Goal: Transaction & Acquisition: Purchase product/service

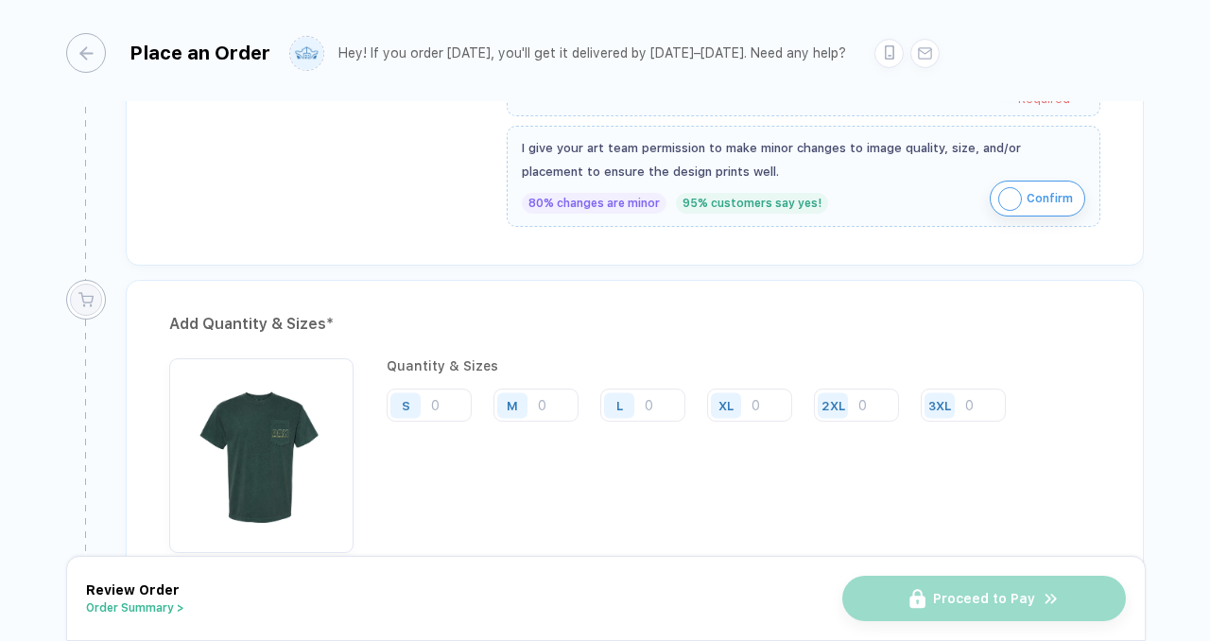
scroll to position [743, 0]
click at [444, 401] on input "number" at bounding box center [429, 403] width 85 height 33
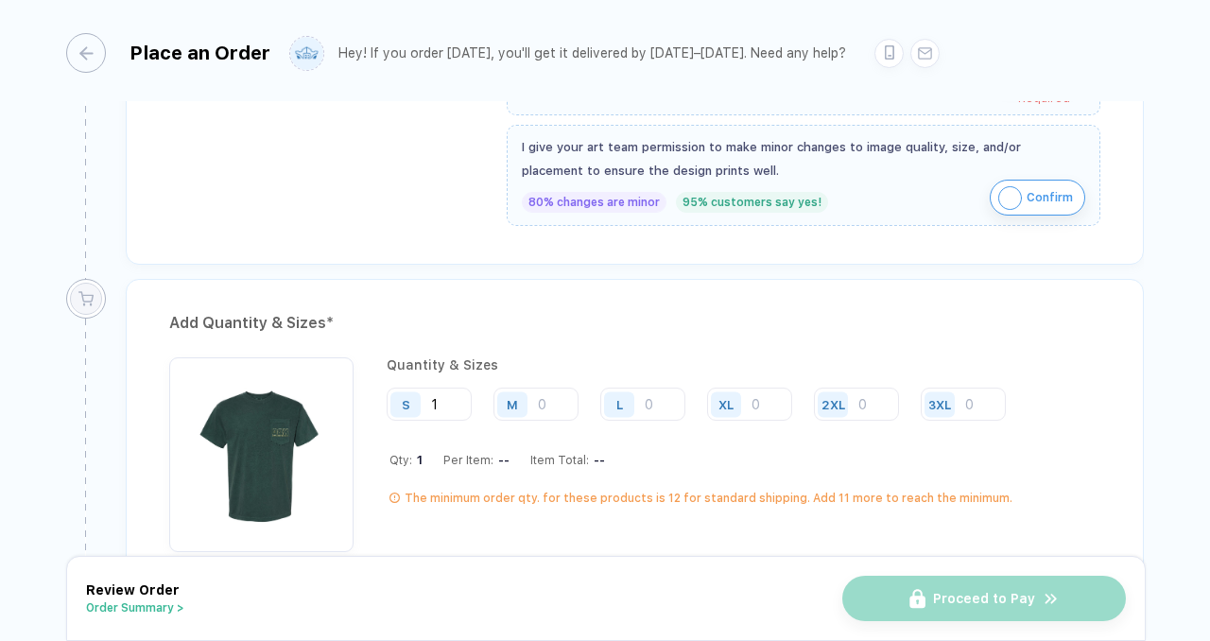
type input "1"
click at [577, 389] on input "number" at bounding box center [535, 403] width 85 height 33
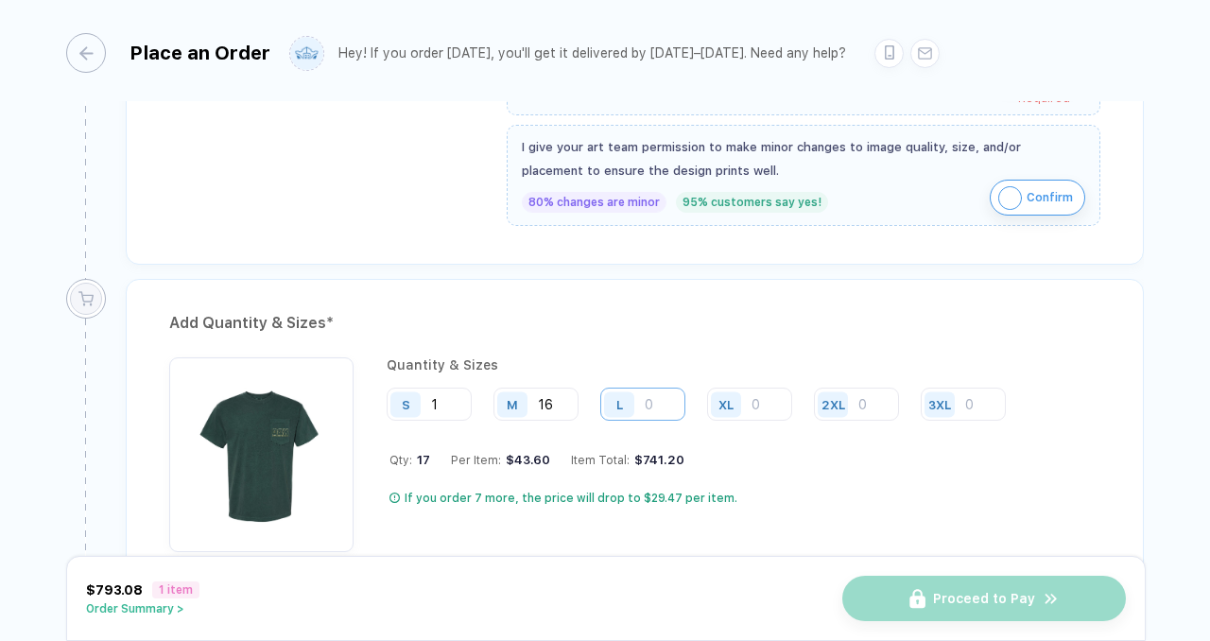
type input "16"
click at [652, 408] on input "number" at bounding box center [642, 403] width 85 height 33
type input "32"
click at [770, 405] on input "number" at bounding box center [749, 403] width 85 height 33
type input "30"
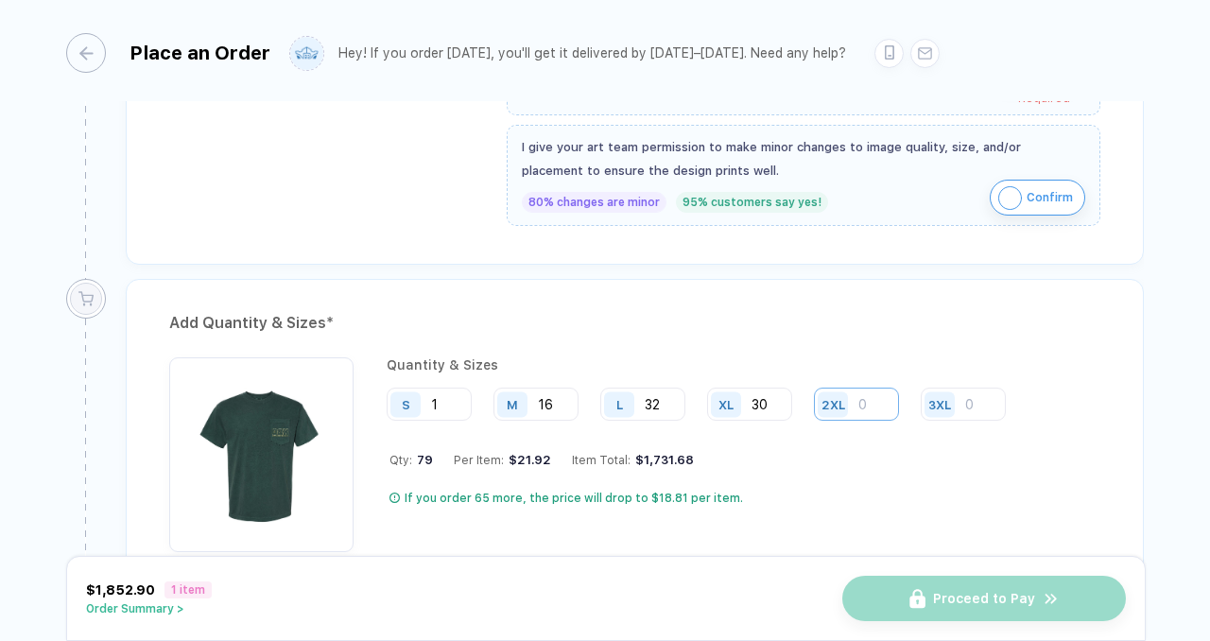
click at [881, 405] on input "number" at bounding box center [856, 403] width 85 height 33
type input "9"
click at [972, 402] on input "number" at bounding box center [963, 403] width 85 height 33
type input "3"
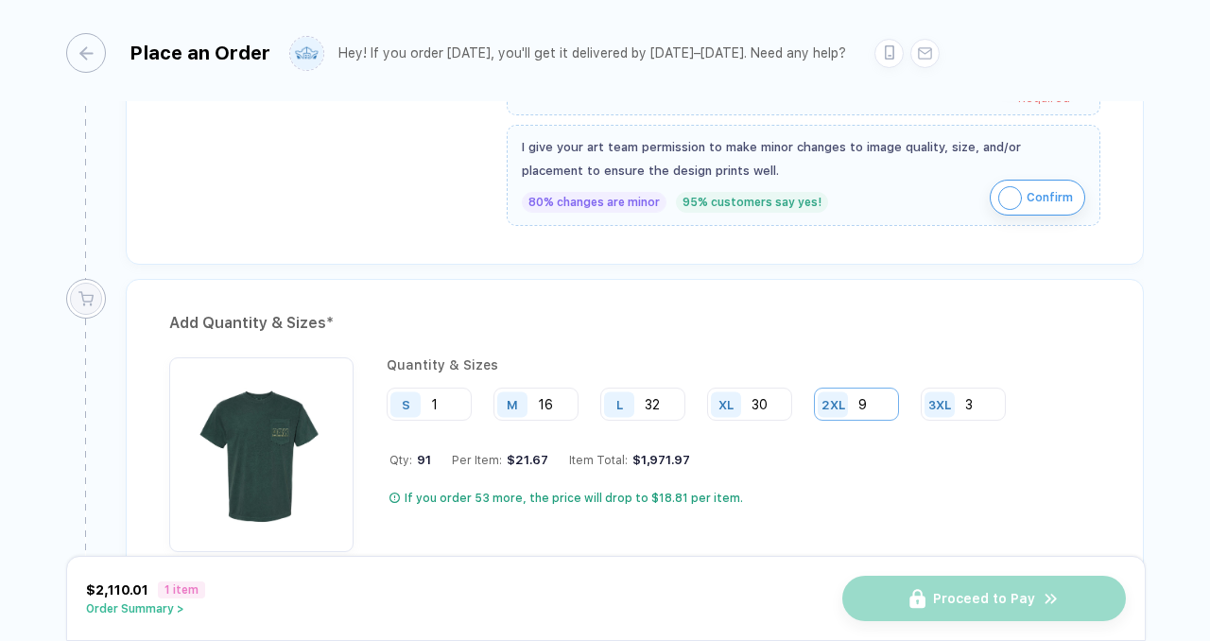
click at [875, 396] on input "9" at bounding box center [856, 403] width 85 height 33
type input "8"
click at [771, 392] on input "30" at bounding box center [749, 403] width 85 height 33
type input "31"
click at [663, 403] on input "32" at bounding box center [642, 403] width 85 height 33
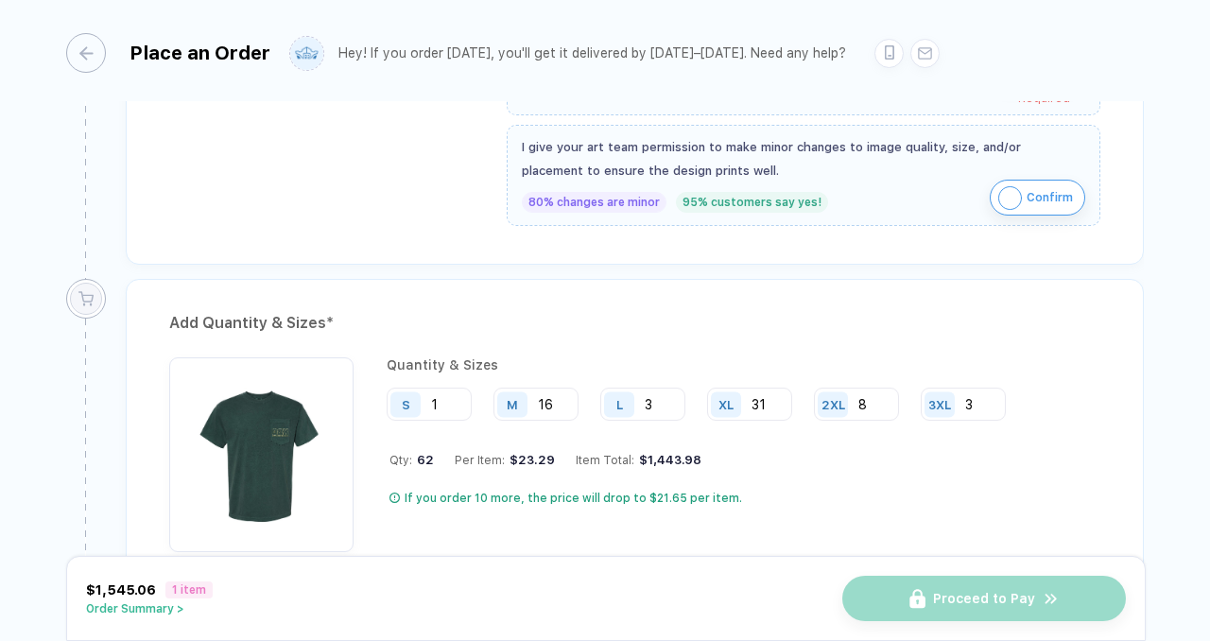
click at [837, 429] on div "Quantity & Sizes S 1 M 16 L 3 XL 31 2XL 8 3XL 3 Qty: 62 Per Item: $23.29 Item T…" at bounding box center [703, 454] width 633 height 195
click at [660, 393] on input "3" at bounding box center [642, 403] width 85 height 33
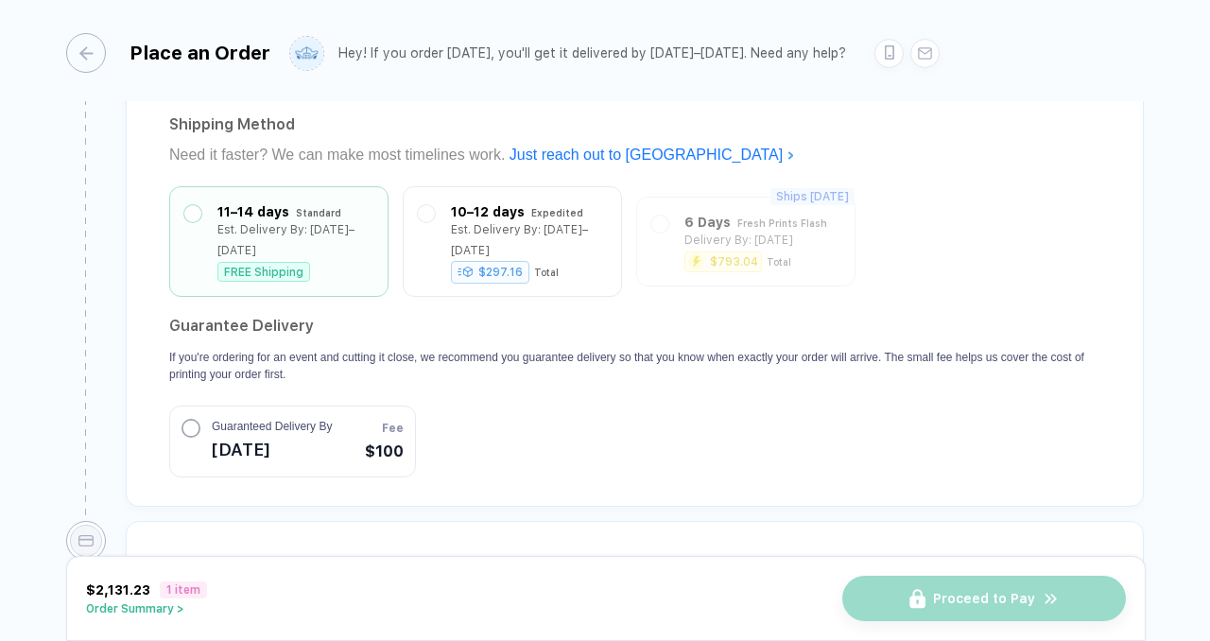
scroll to position [1794, 0]
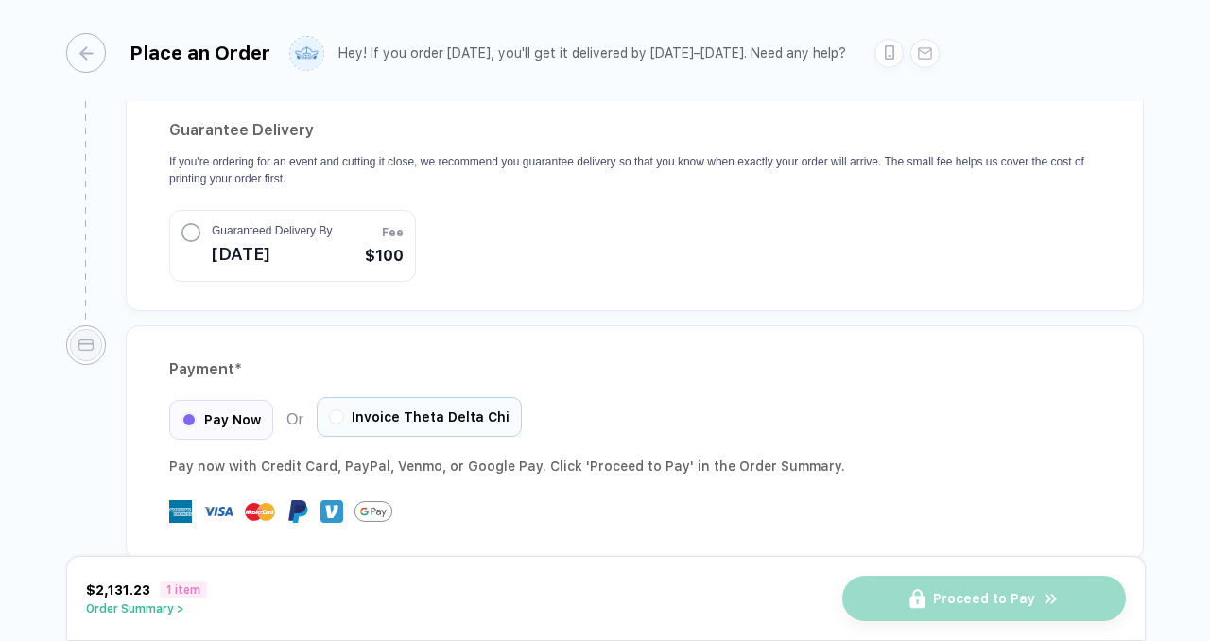
type input "33"
click at [478, 409] on span "Invoice Theta Delta Chi" at bounding box center [431, 416] width 158 height 15
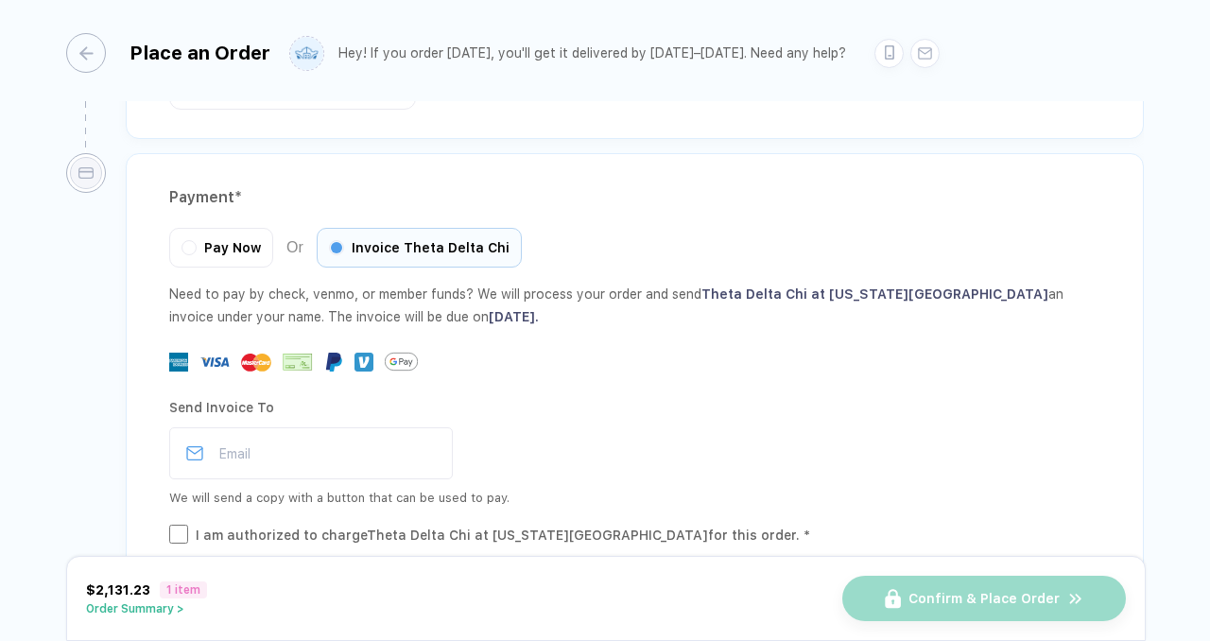
scroll to position [1981, 0]
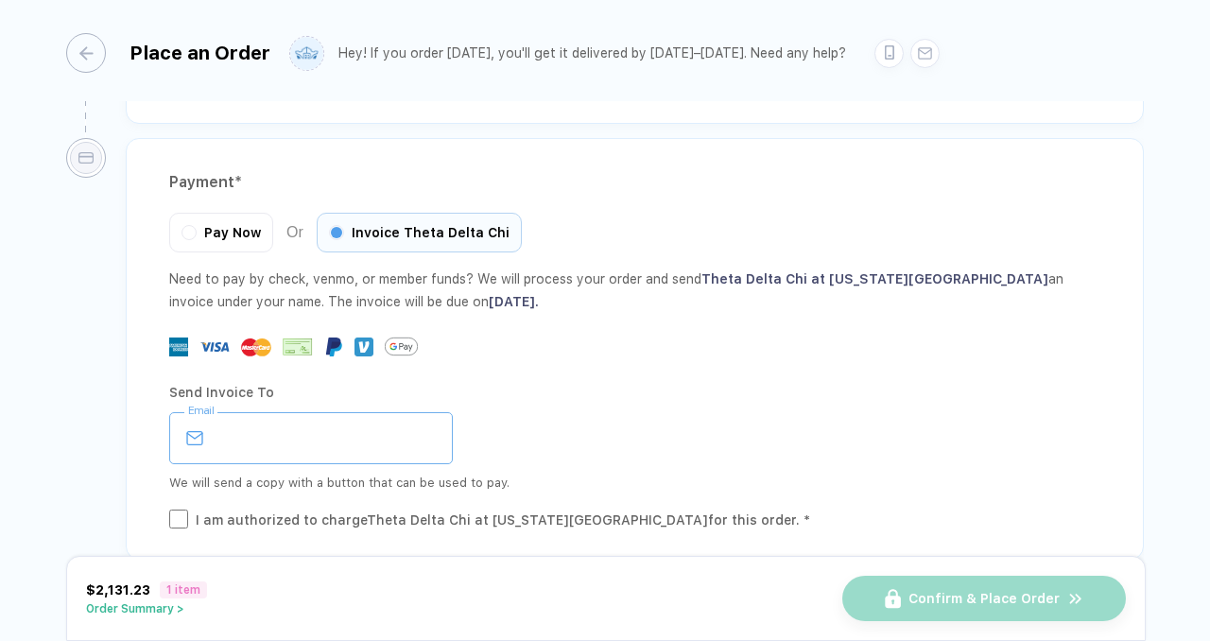
click at [279, 412] on input "email" at bounding box center [311, 438] width 284 height 52
type input "**********"
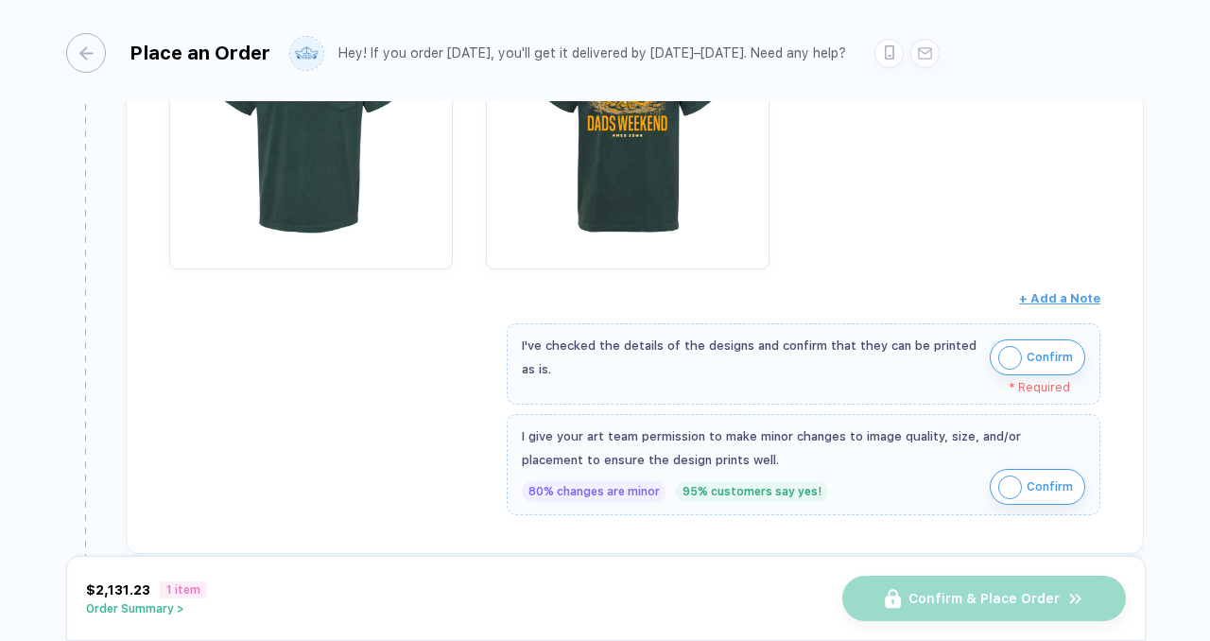
scroll to position [452, 0]
click at [1007, 354] on img "button" at bounding box center [1010, 360] width 24 height 24
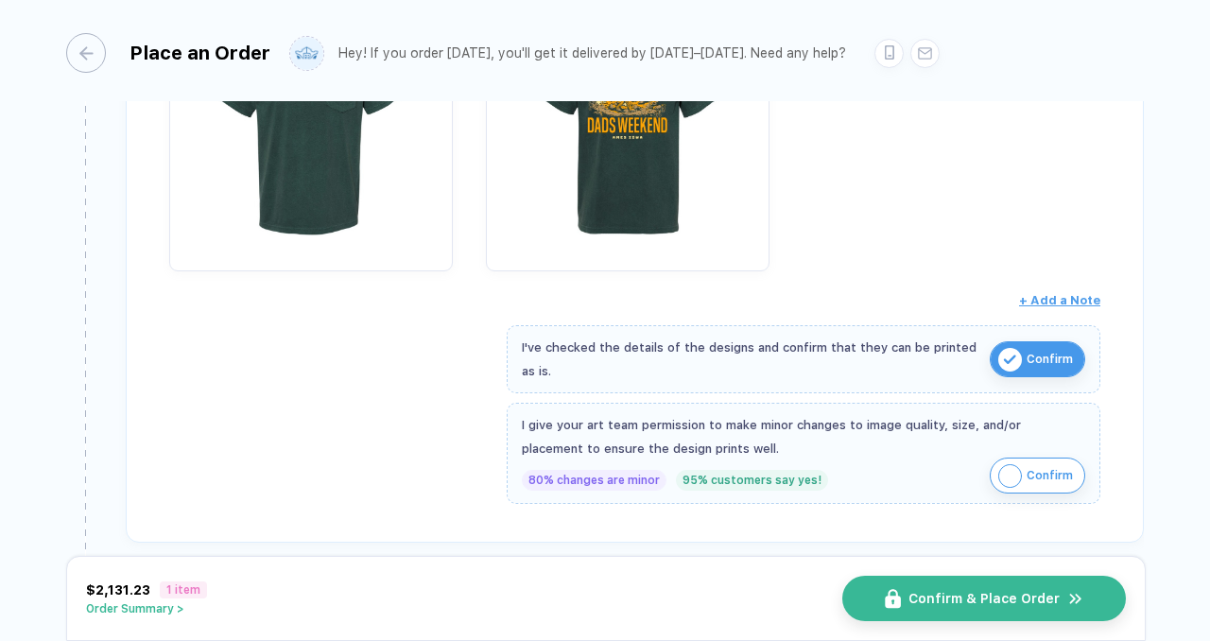
click at [1022, 465] on button "Confirm" at bounding box center [1037, 475] width 95 height 36
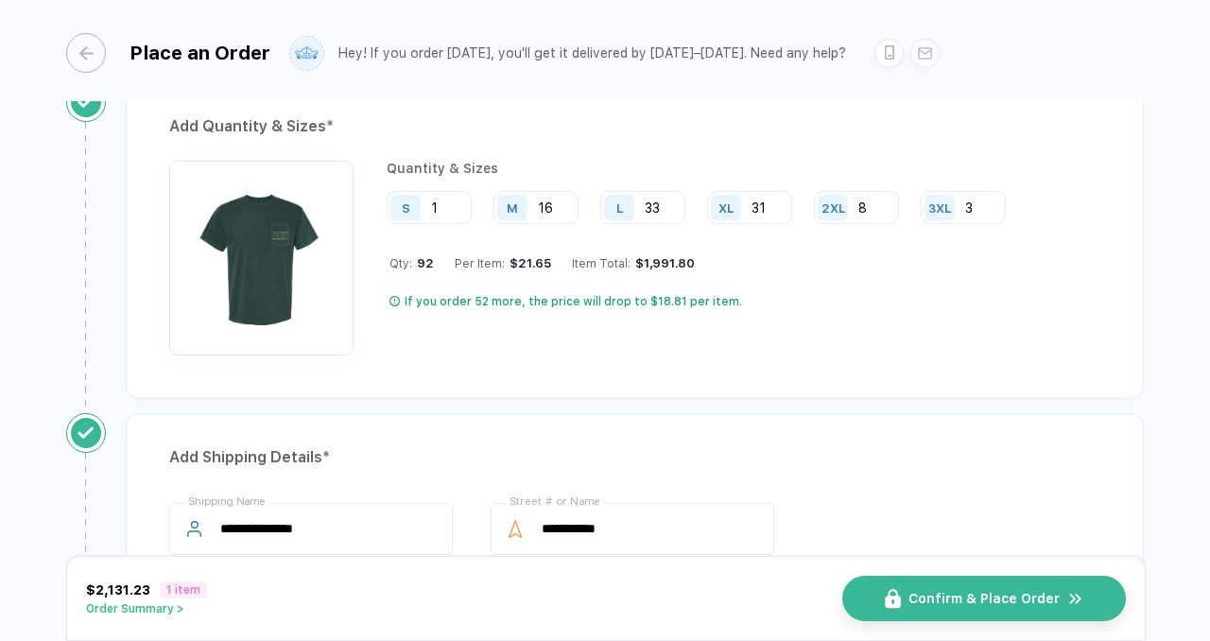
scroll to position [926, 0]
click at [928, 596] on span "Confirm & Place Order" at bounding box center [995, 598] width 151 height 15
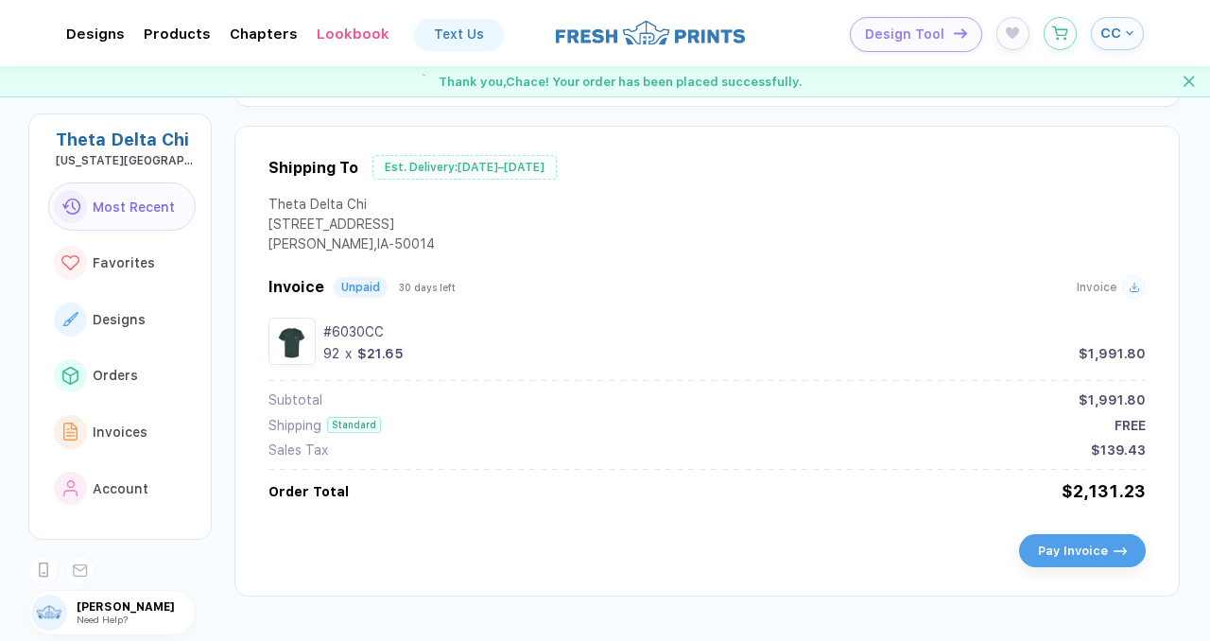
scroll to position [510, 0]
click at [134, 416] on button "Invoices" at bounding box center [121, 431] width 147 height 49
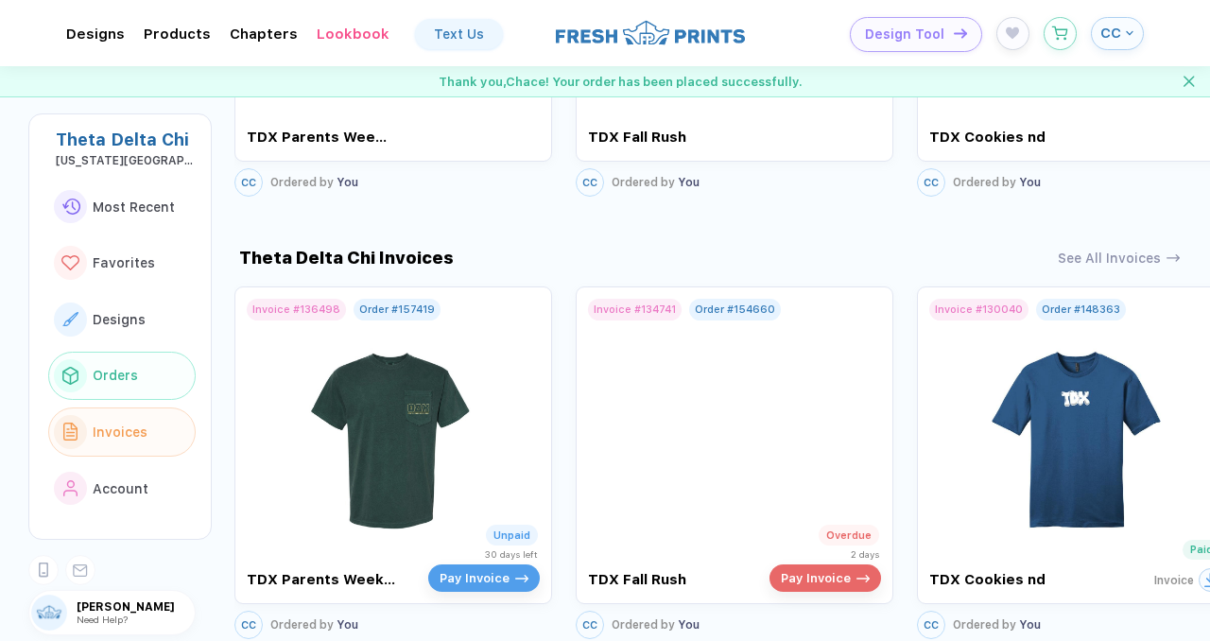
scroll to position [2222, 0]
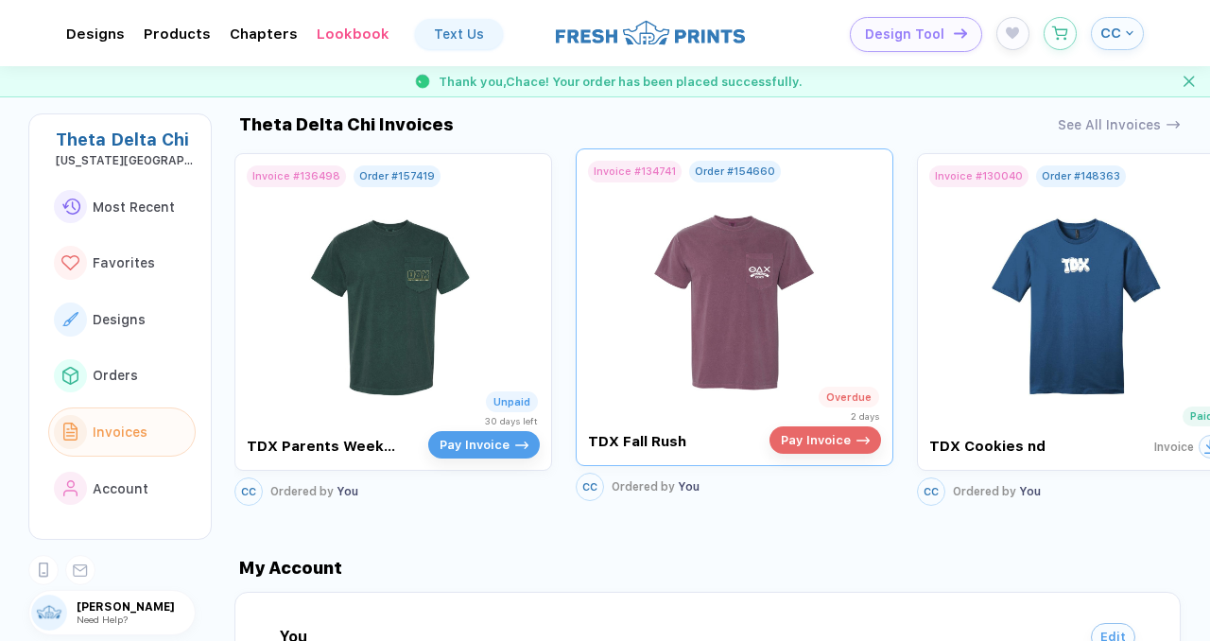
click at [842, 433] on span "Pay Invoice" at bounding box center [816, 440] width 70 height 14
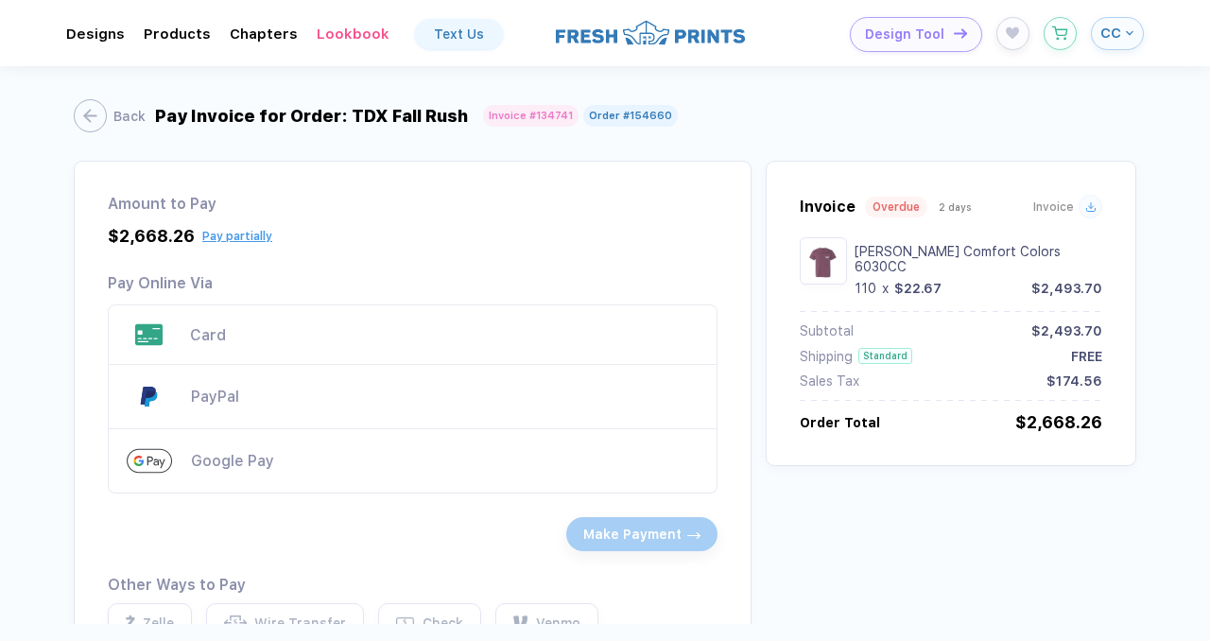
click at [469, 328] on div "Card" at bounding box center [444, 335] width 508 height 18
